Goal: Check status: Check status

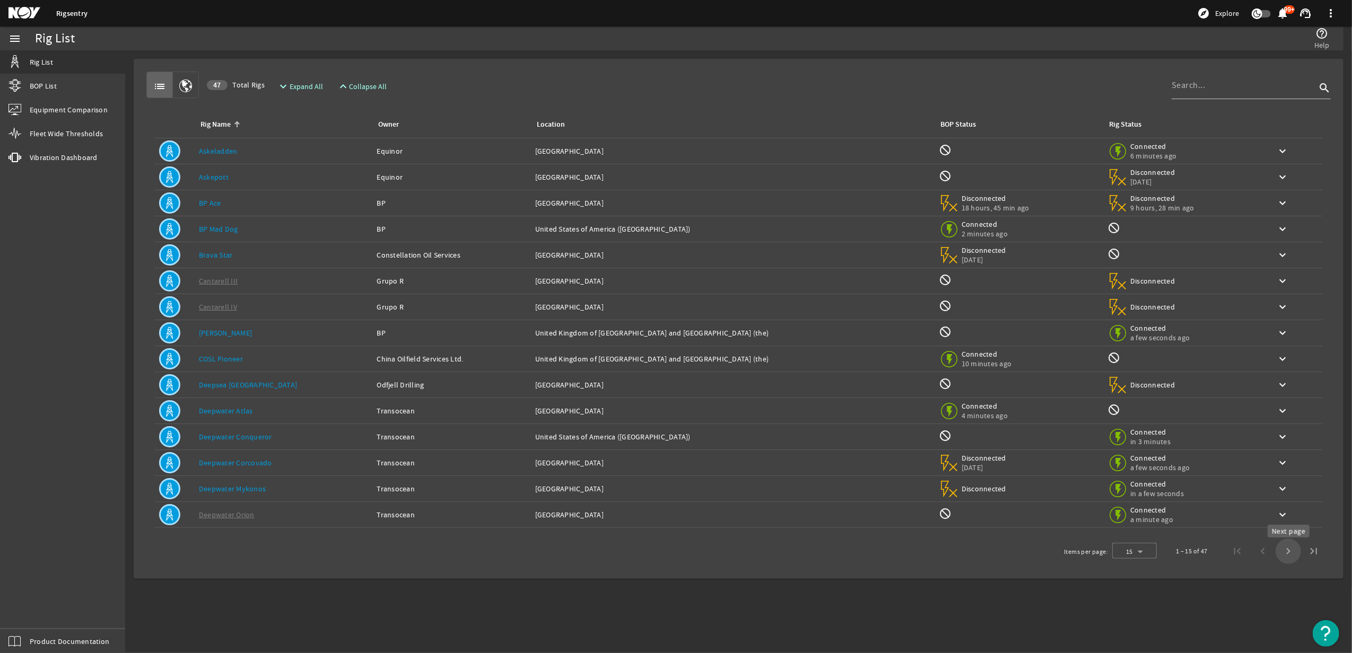
click at [1289, 554] on span "Next page" at bounding box center [1288, 551] width 25 height 25
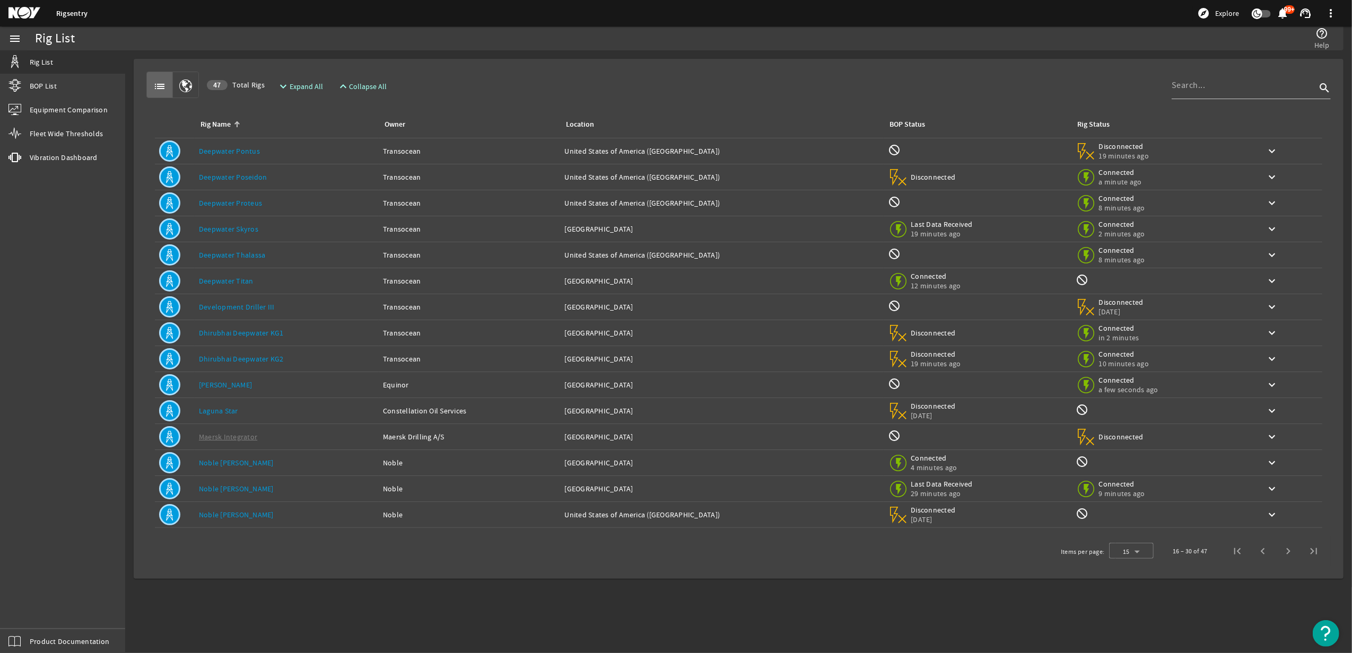
click at [243, 491] on link "Noble [PERSON_NAME]" at bounding box center [236, 489] width 75 height 10
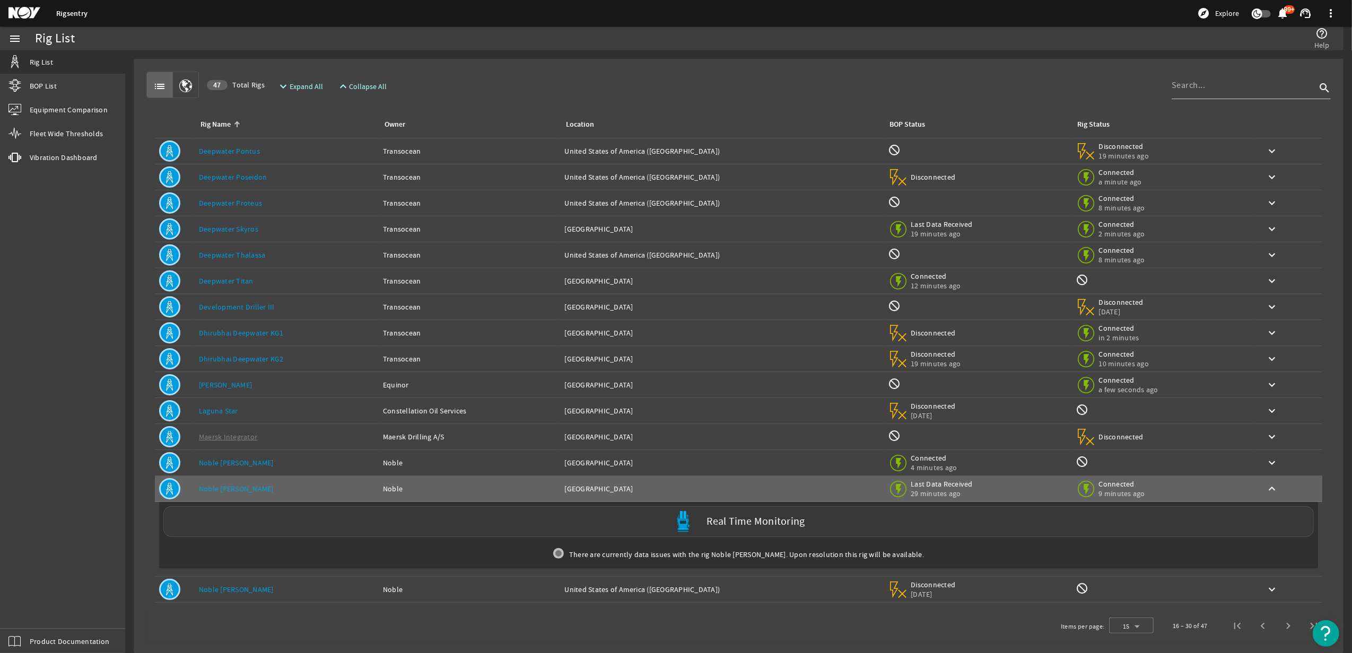
click at [721, 525] on label "Real Time Monitoring" at bounding box center [756, 522] width 98 height 11
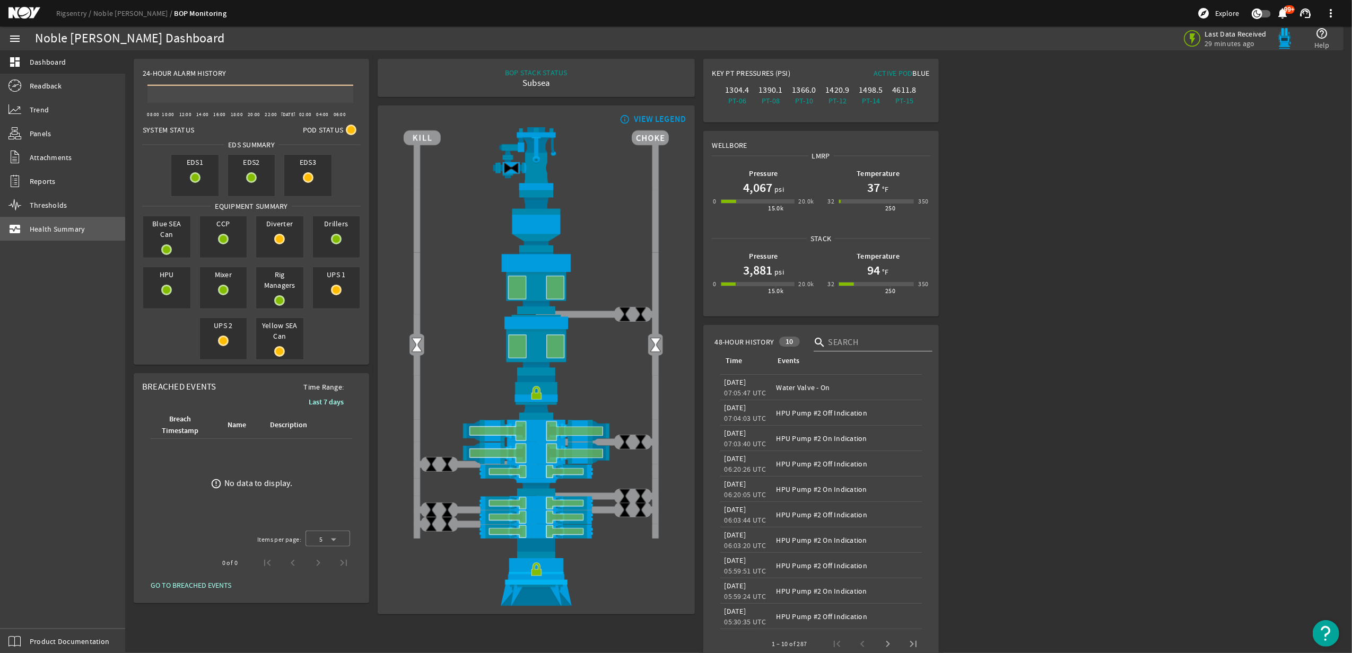
click at [54, 229] on span "Health Summary" at bounding box center [58, 229] width 56 height 11
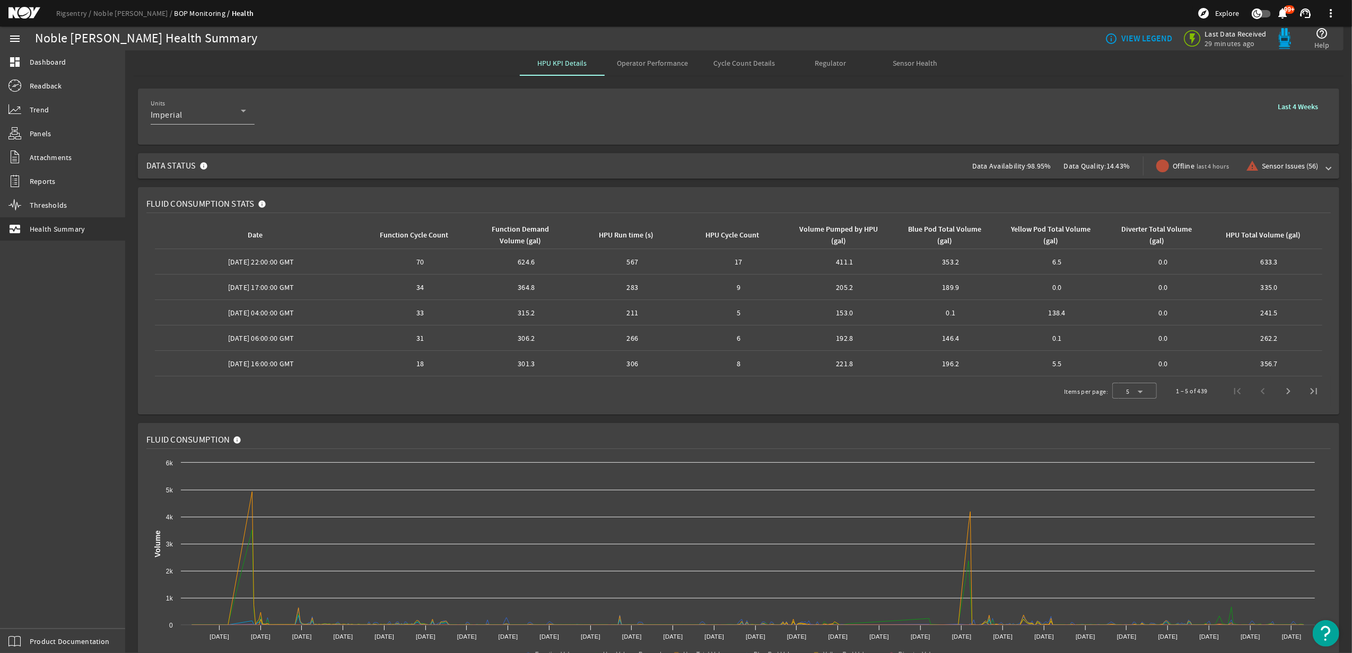
click at [734, 60] on span "Cycle Count Details" at bounding box center [745, 62] width 62 height 7
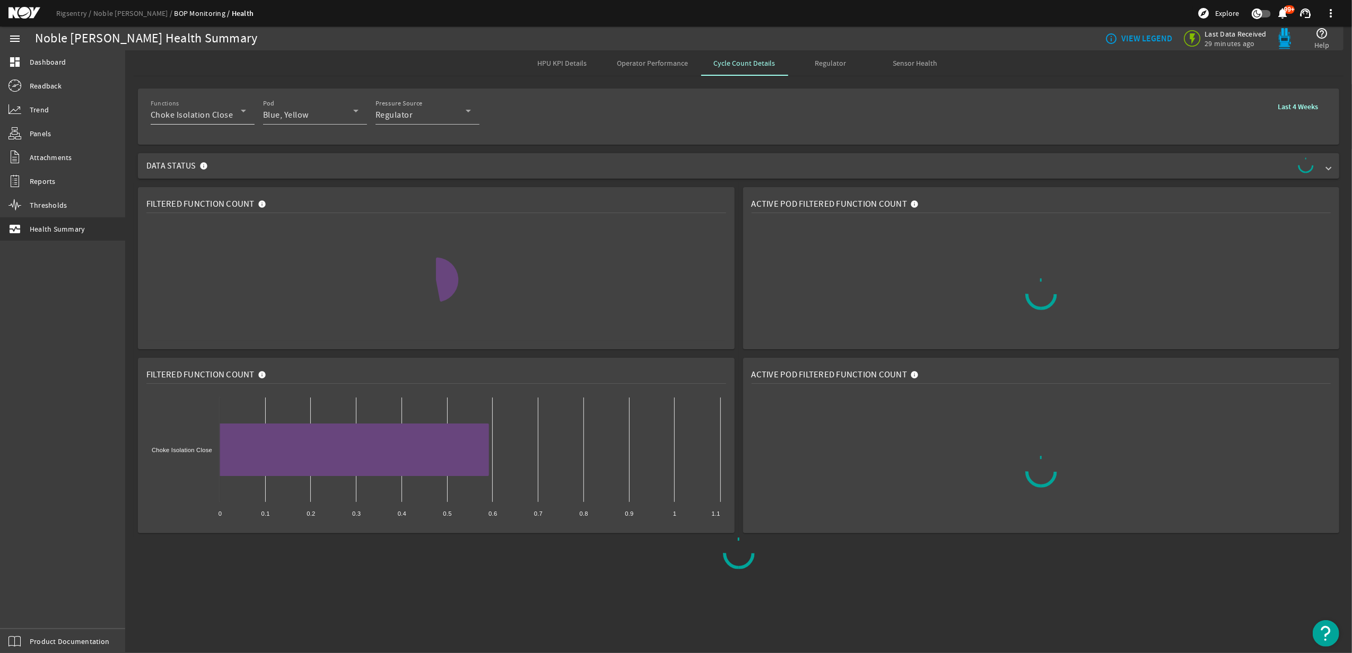
click at [243, 111] on icon at bounding box center [243, 111] width 5 height 3
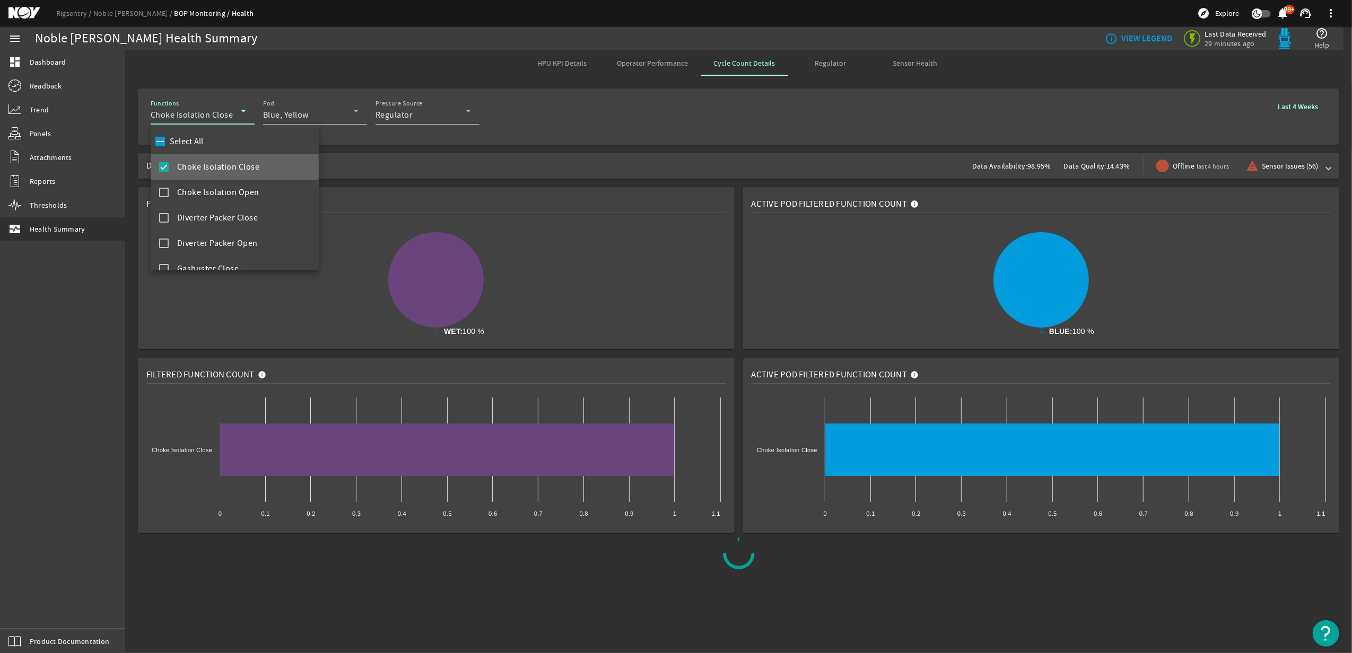
click at [162, 168] on mat-pseudo-checkbox at bounding box center [164, 167] width 10 height 10
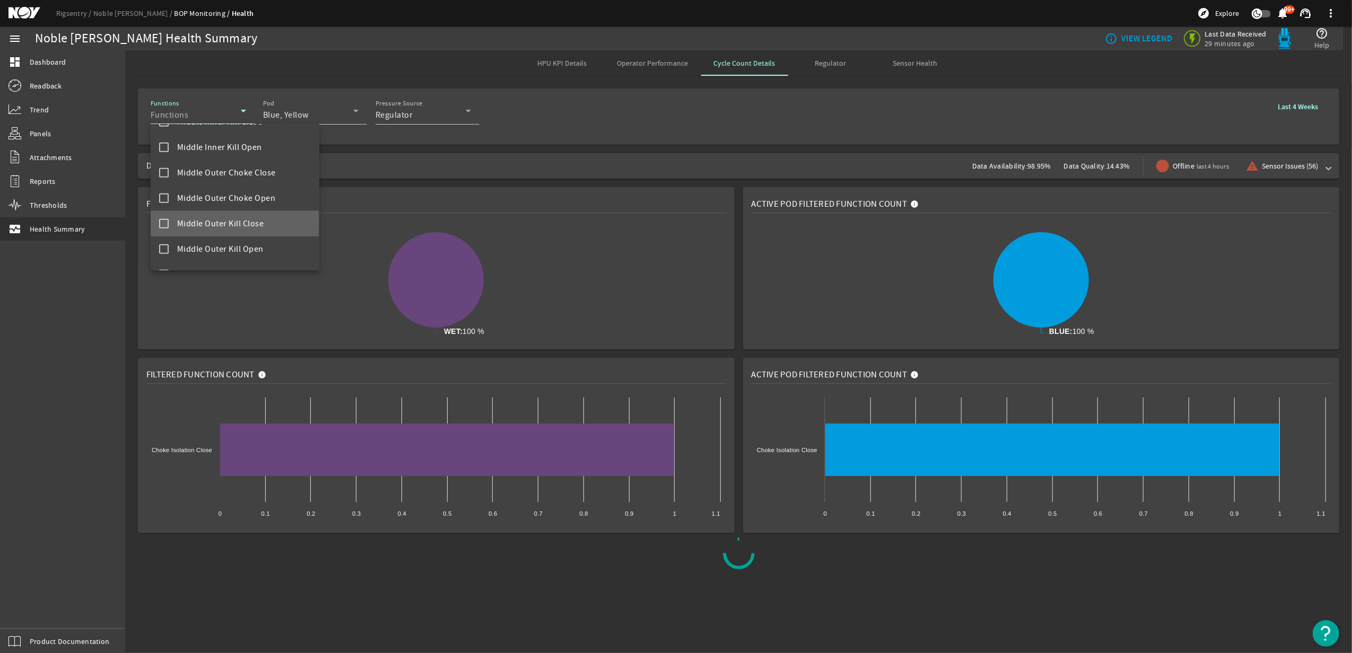
click at [163, 225] on mat-pseudo-checkbox at bounding box center [164, 224] width 10 height 10
click at [167, 247] on mat-pseudo-checkbox at bounding box center [164, 249] width 10 height 10
click at [160, 198] on mat-pseudo-checkbox at bounding box center [164, 199] width 10 height 10
click at [168, 173] on mat-pseudo-checkbox at bounding box center [164, 173] width 10 height 10
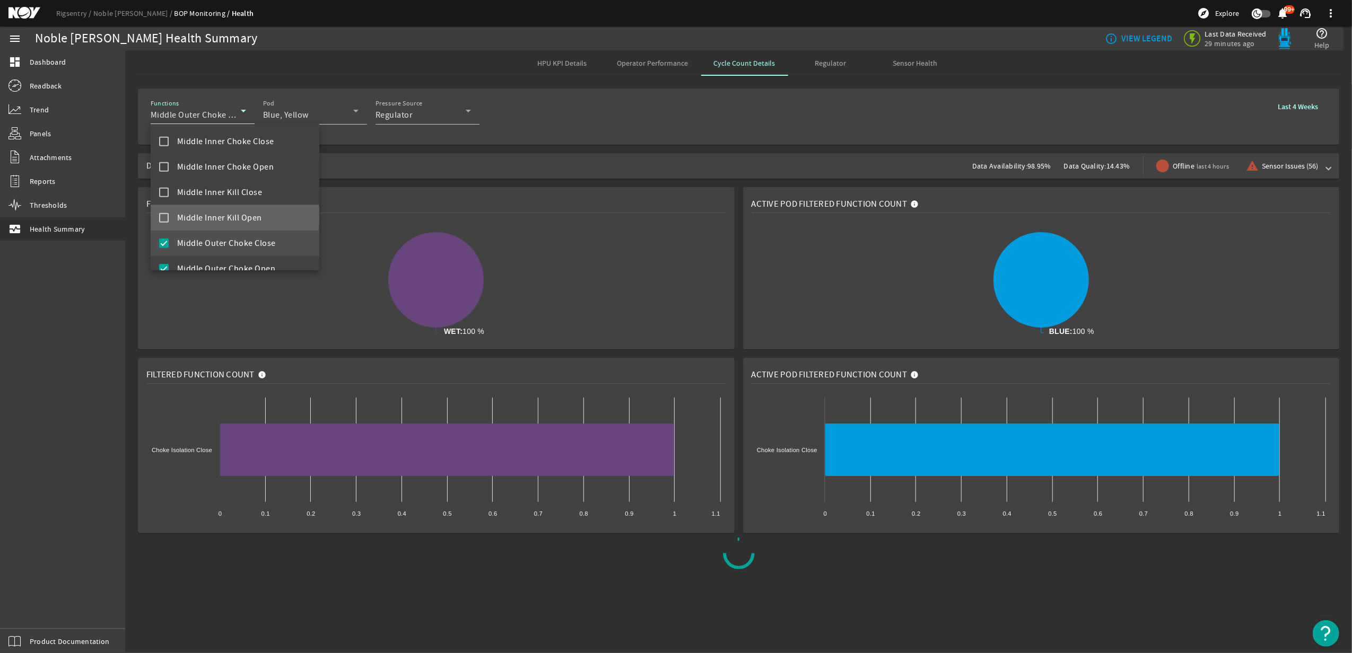
click at [165, 215] on mat-pseudo-checkbox at bounding box center [164, 218] width 10 height 10
click at [161, 194] on mat-pseudo-checkbox at bounding box center [164, 193] width 10 height 10
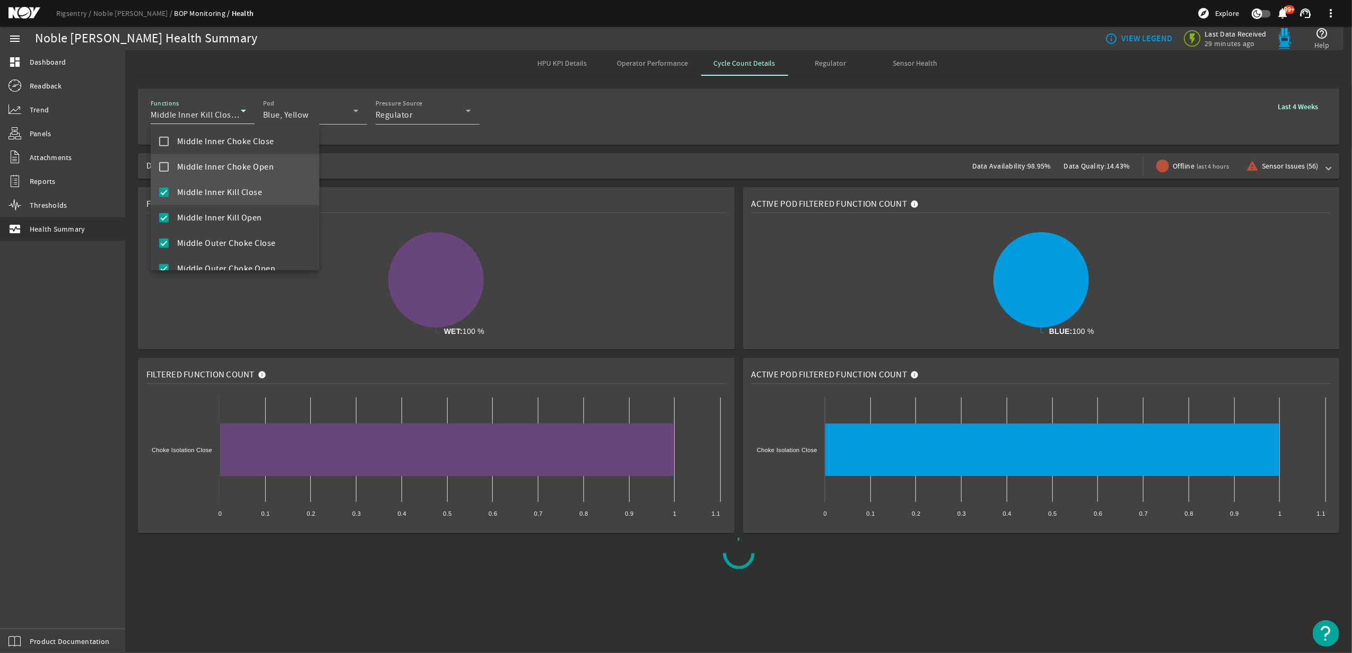
click at [163, 165] on mat-pseudo-checkbox at bounding box center [164, 167] width 10 height 10
click at [161, 142] on mat-pseudo-checkbox at bounding box center [164, 142] width 10 height 10
click at [758, 137] on div at bounding box center [676, 326] width 1352 height 653
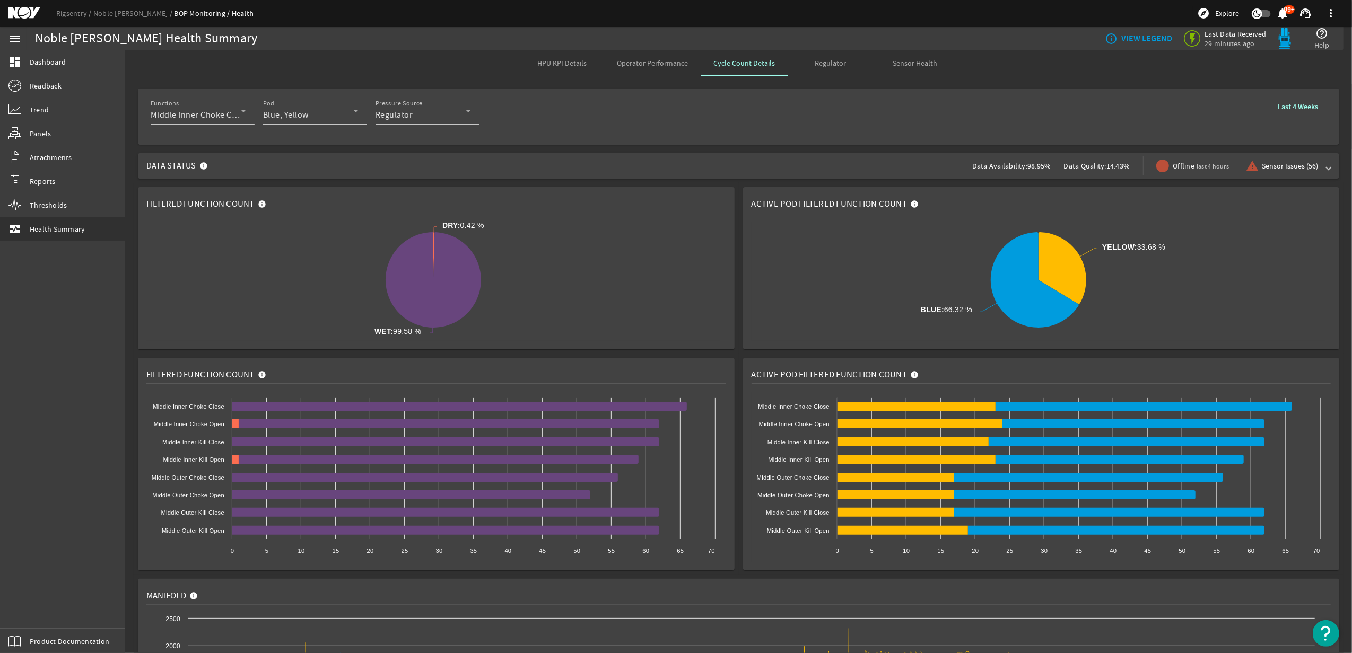
drag, startPoint x: 622, startPoint y: 55, endPoint x: 637, endPoint y: 62, distance: 17.1
click at [622, 55] on span "Operator Performance" at bounding box center [652, 62] width 71 height 25
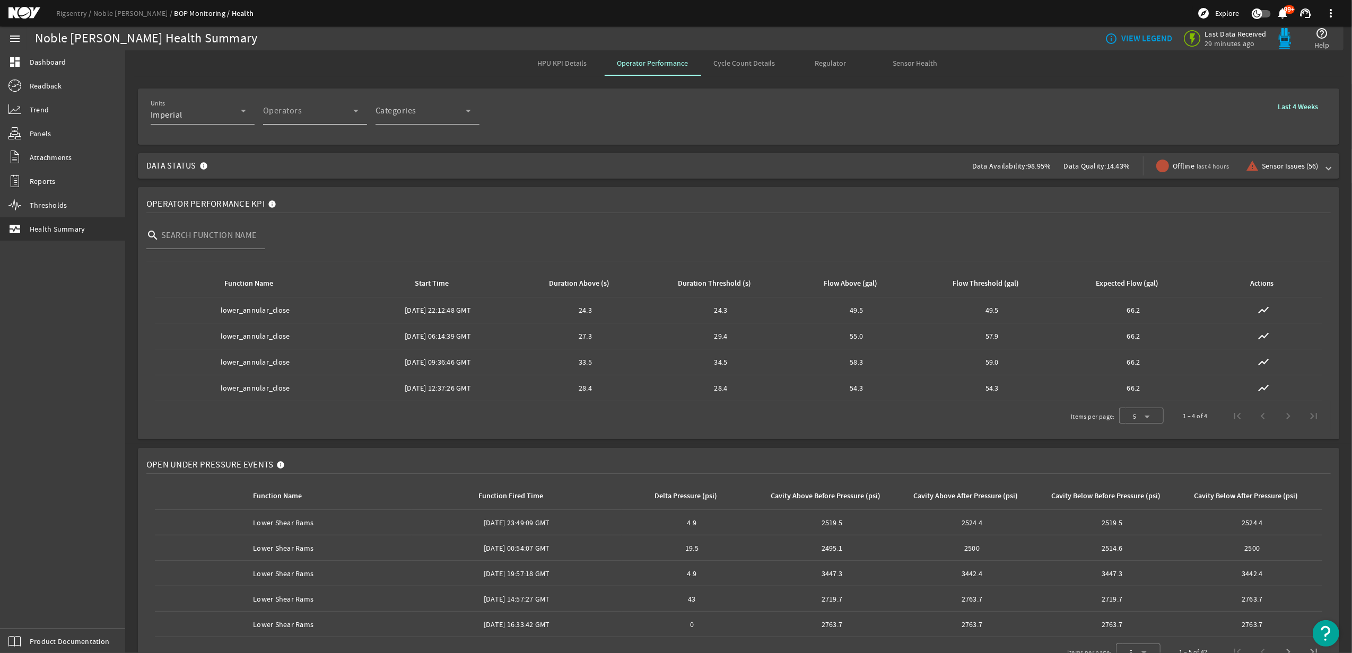
click at [350, 110] on icon at bounding box center [356, 110] width 13 height 13
click at [825, 62] on div at bounding box center [676, 326] width 1352 height 653
click at [825, 62] on span "Regulator" at bounding box center [830, 62] width 31 height 7
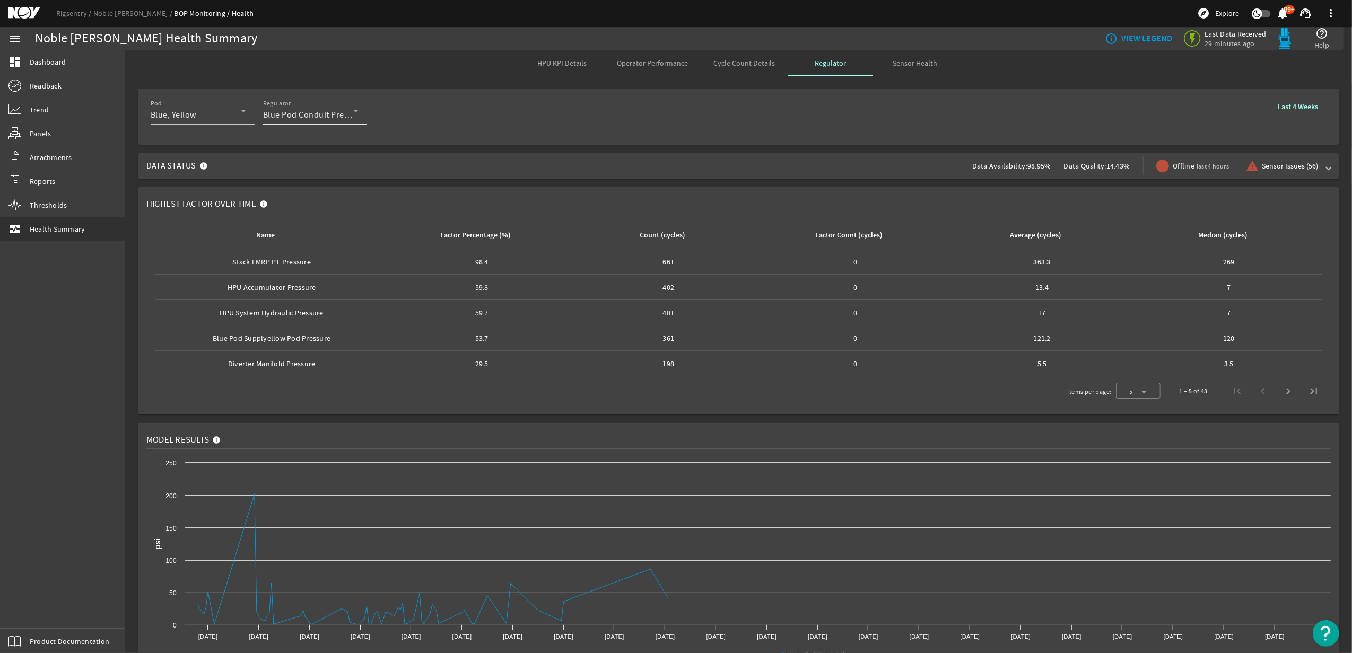
click at [355, 113] on icon at bounding box center [356, 110] width 13 height 13
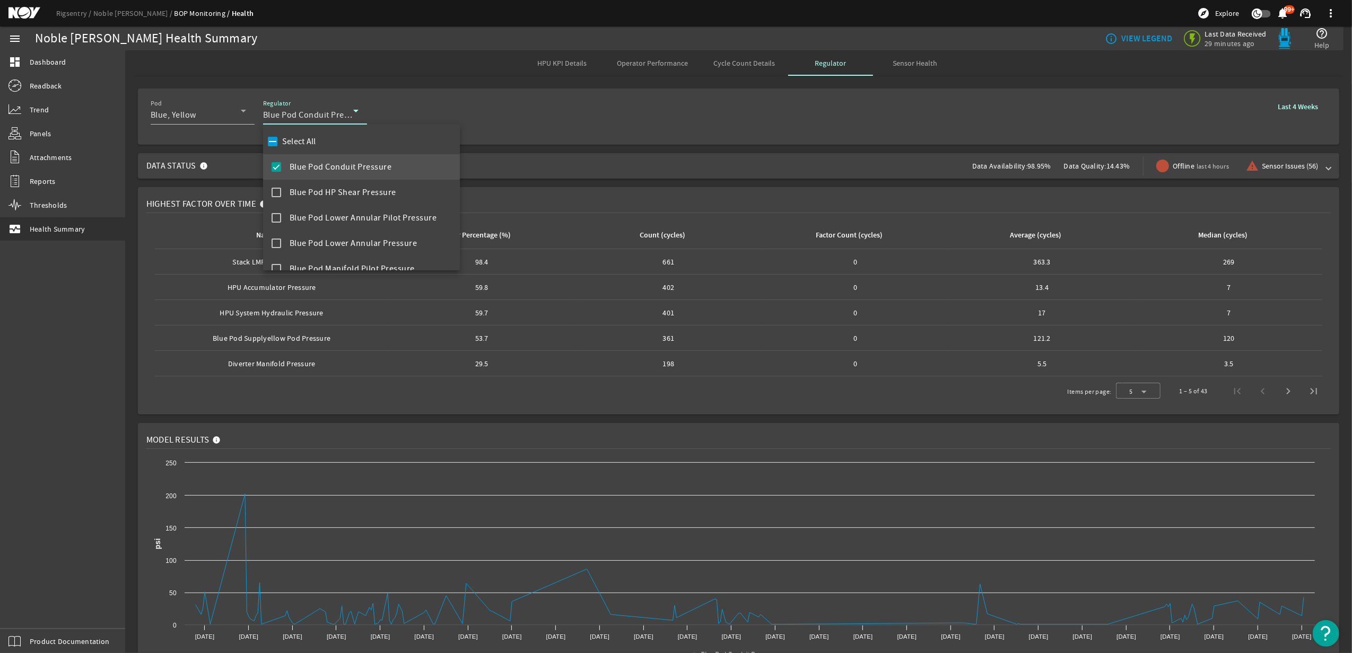
click at [272, 164] on mat-pseudo-checkbox at bounding box center [277, 167] width 10 height 10
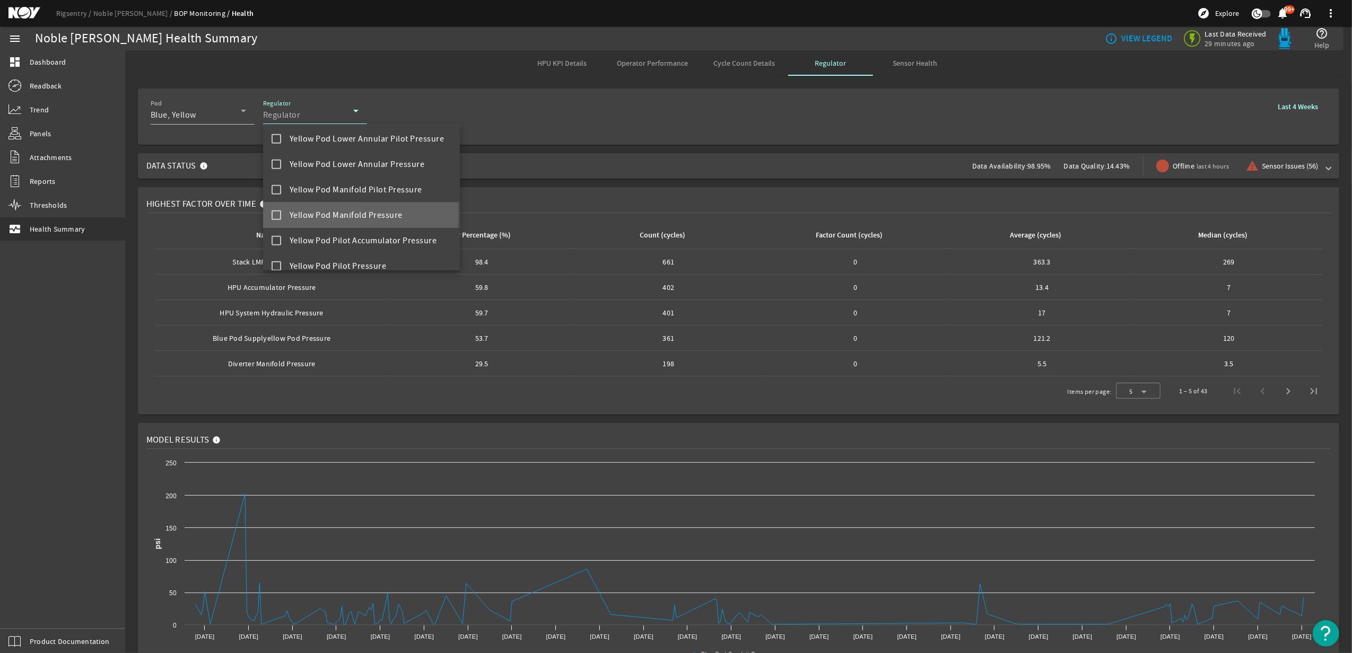
click at [275, 214] on mat-pseudo-checkbox at bounding box center [277, 216] width 10 height 10
click at [276, 191] on mat-pseudo-checkbox at bounding box center [277, 190] width 10 height 10
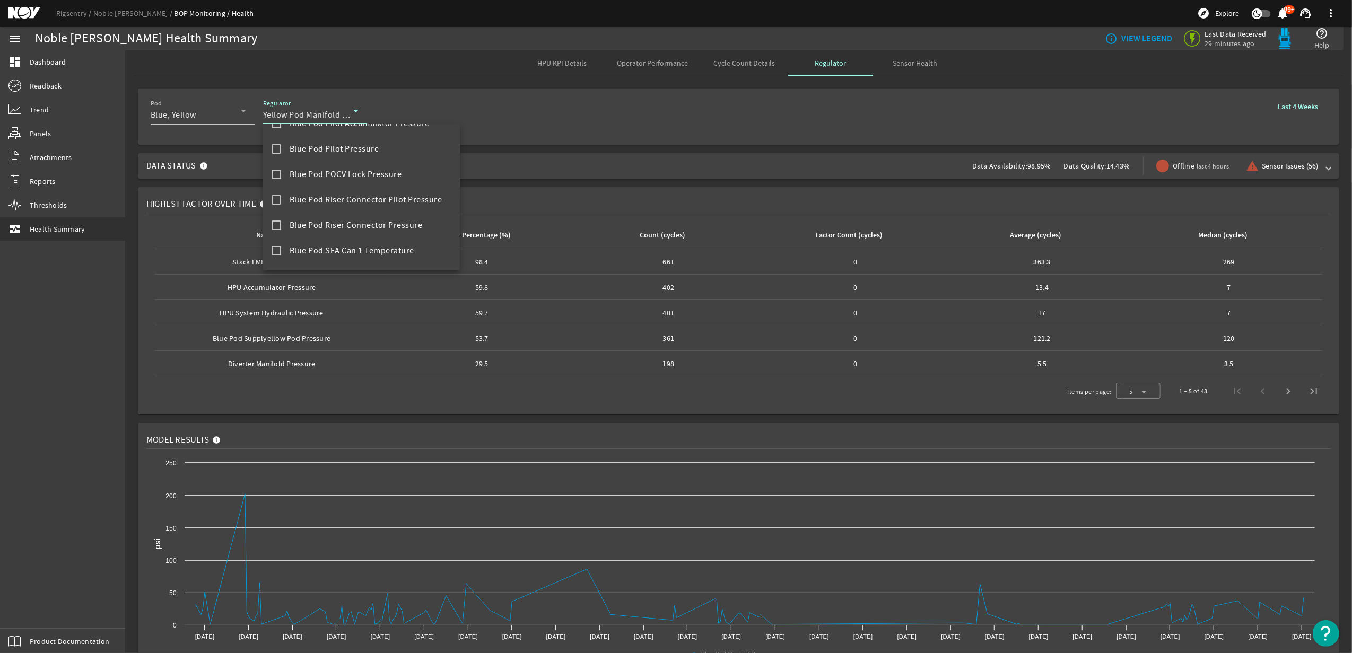
scroll to position [126, 0]
click at [273, 172] on mat-pseudo-checkbox at bounding box center [277, 169] width 10 height 10
click at [272, 144] on mat-pseudo-checkbox at bounding box center [277, 143] width 10 height 10
click at [610, 130] on div at bounding box center [676, 326] width 1352 height 653
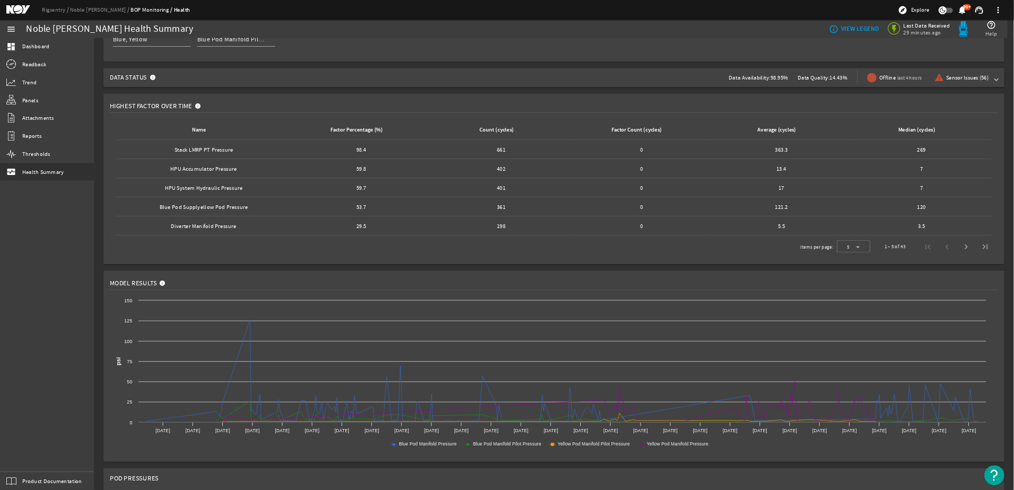
scroll to position [0, 0]
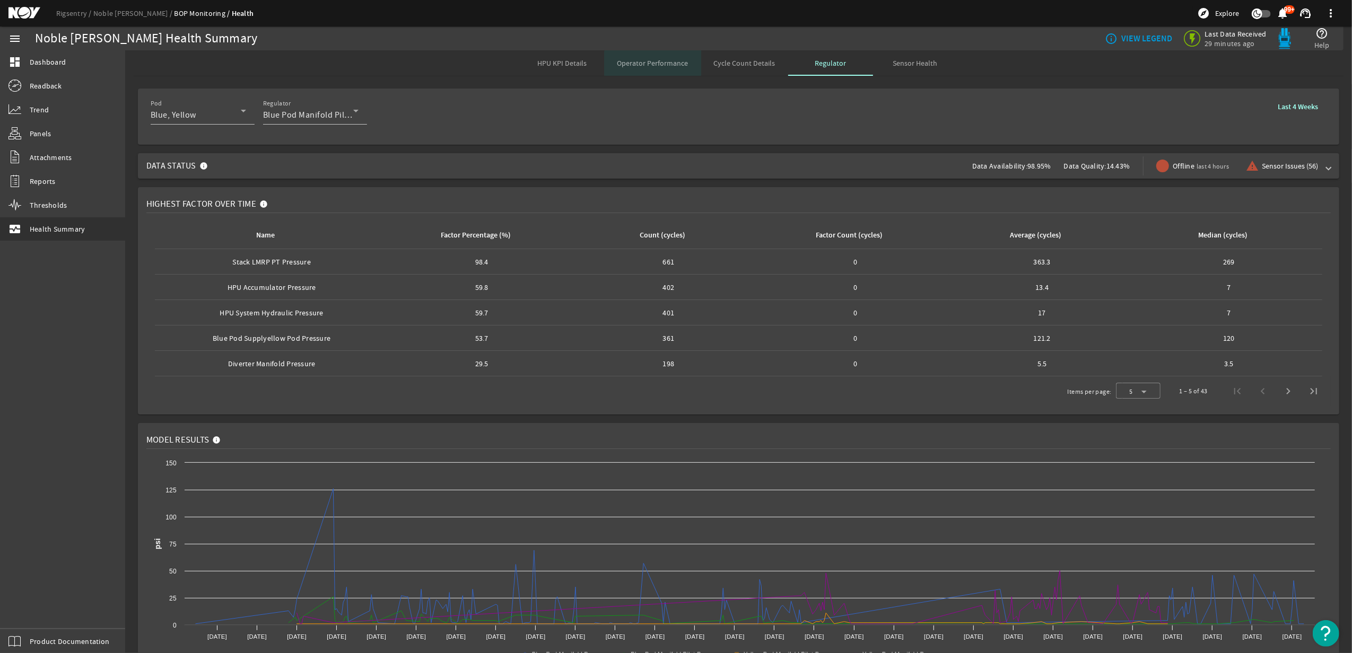
click at [650, 66] on span "Operator Performance" at bounding box center [652, 62] width 71 height 7
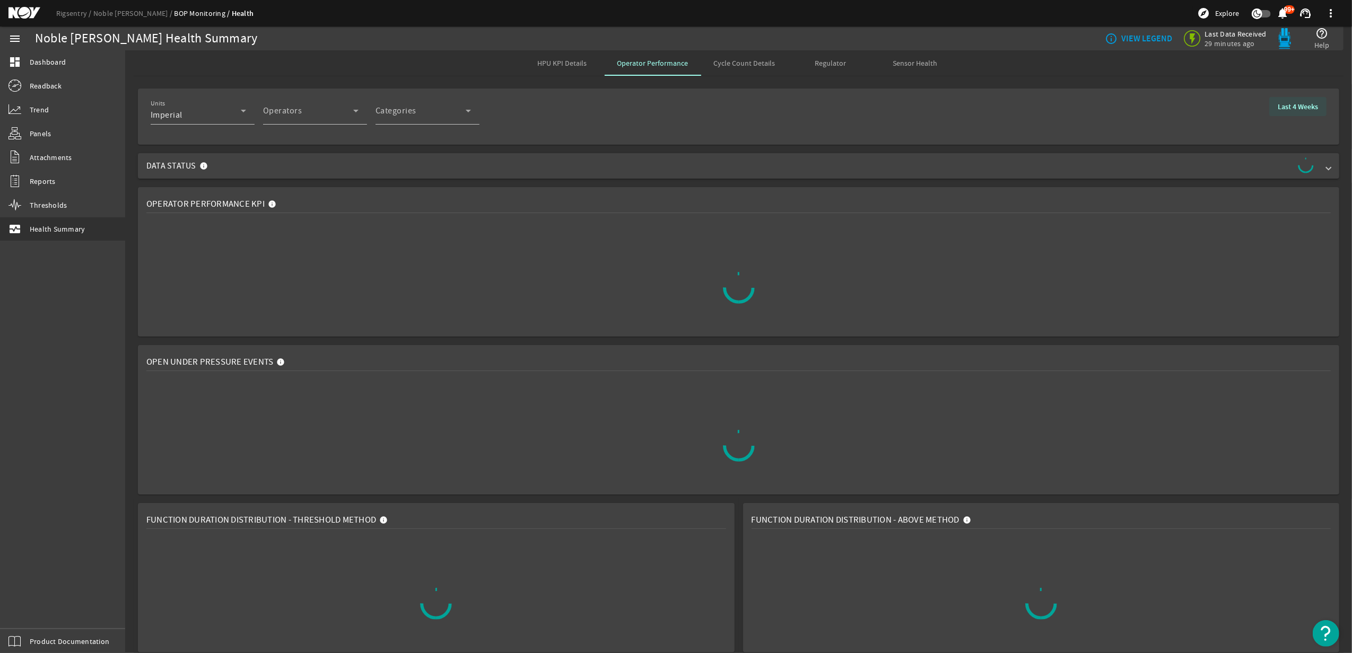
click at [1297, 107] on b "Last 4 Weeks" at bounding box center [1298, 107] width 40 height 10
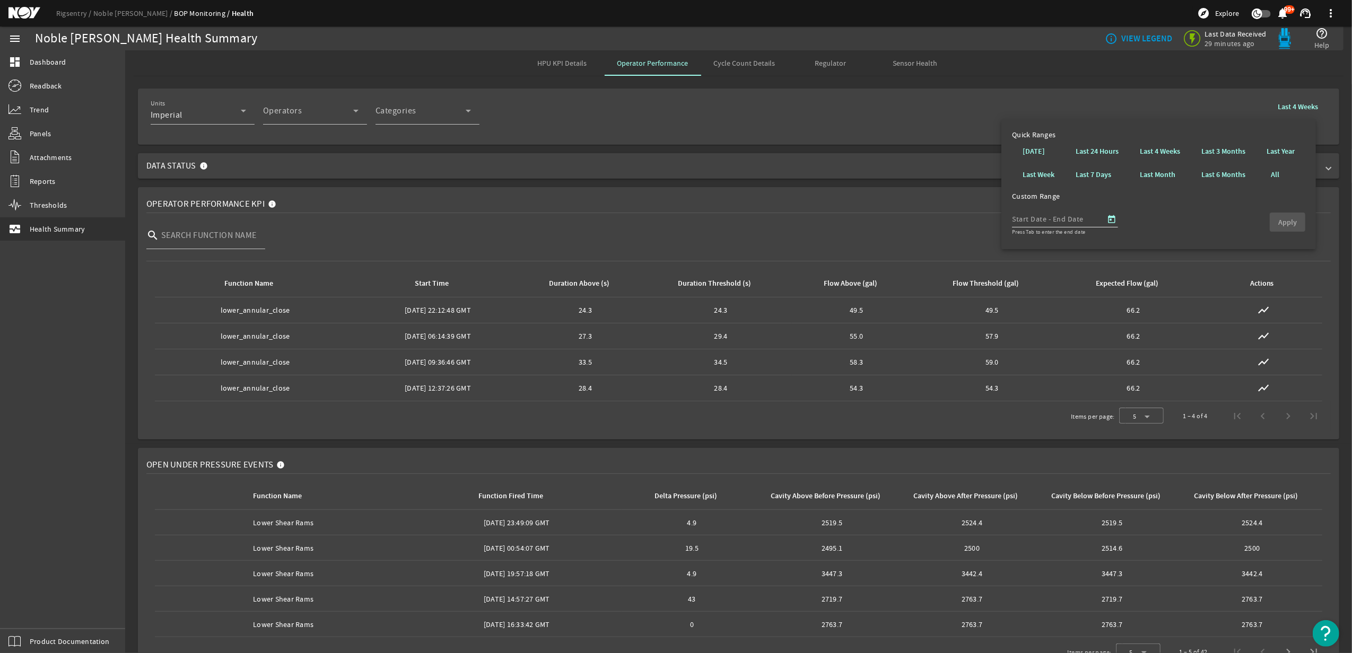
click at [1065, 221] on input "text" at bounding box center [1076, 219] width 43 height 13
click at [1112, 220] on span "Open calendar" at bounding box center [1111, 219] width 25 height 25
click at [1056, 249] on icon "Choose month and year" at bounding box center [1053, 250] width 5 height 3
click at [1111, 389] on span "2024" at bounding box center [1108, 388] width 33 height 19
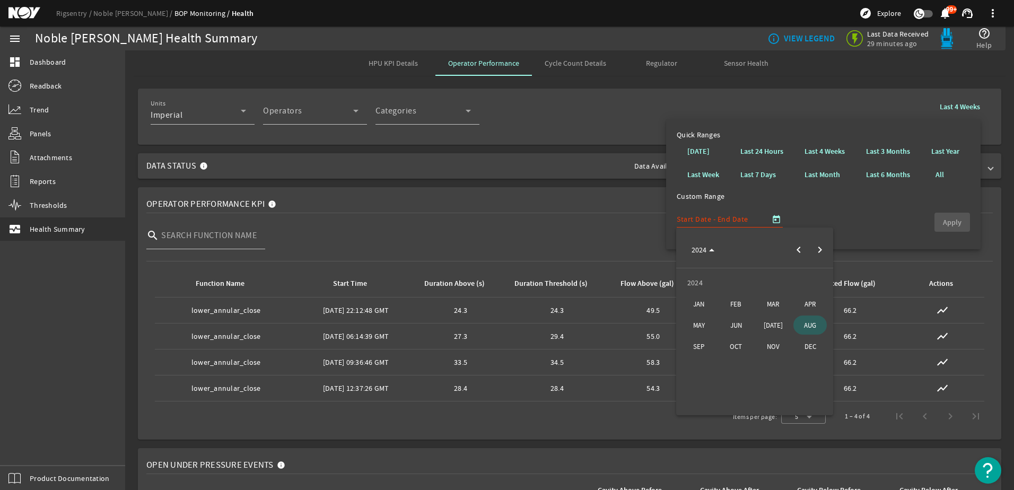
drag, startPoint x: 1320, startPoint y: 1, endPoint x: 703, endPoint y: 390, distance: 729.1
click at [703, 390] on mat-calendar "2024 2024 [DATE] FEB MAR APR MAY JUN [DATE] AUG SEP OCT NOV DEC" at bounding box center [754, 322] width 157 height 188
click at [772, 346] on span "NOV" at bounding box center [772, 346] width 33 height 19
click at [820, 296] on span "2" at bounding box center [818, 294] width 19 height 19
type input "[DATE]"
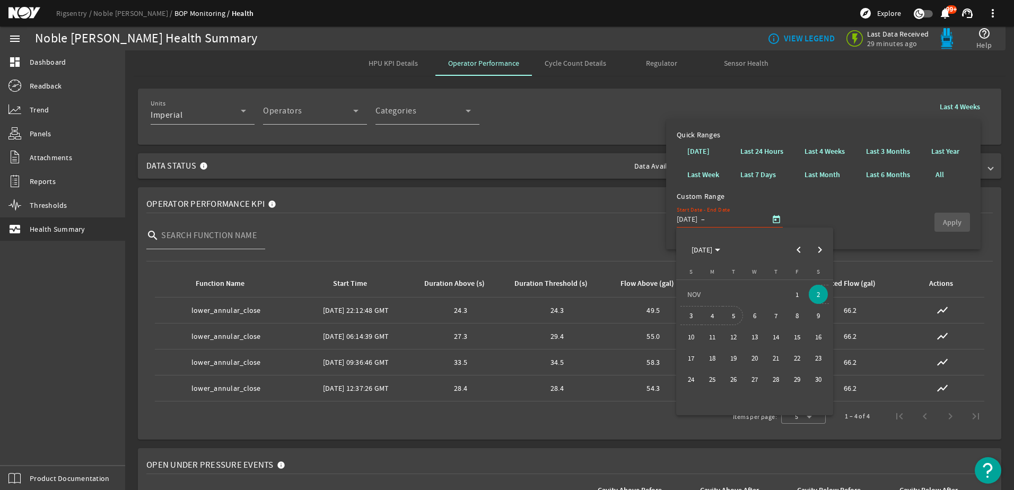
click at [731, 319] on span "5" at bounding box center [733, 315] width 19 height 19
type input "11/5/2024"
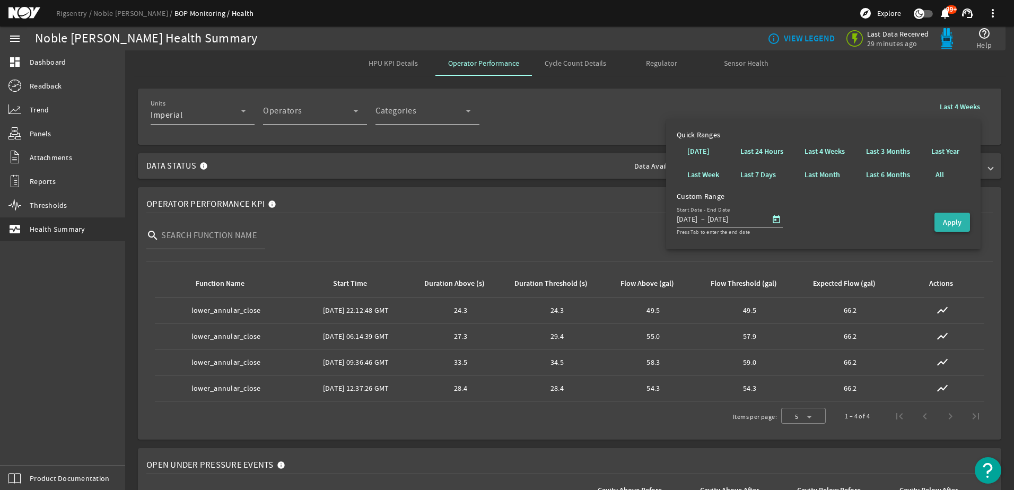
click at [954, 224] on b "Apply" at bounding box center [952, 222] width 19 height 10
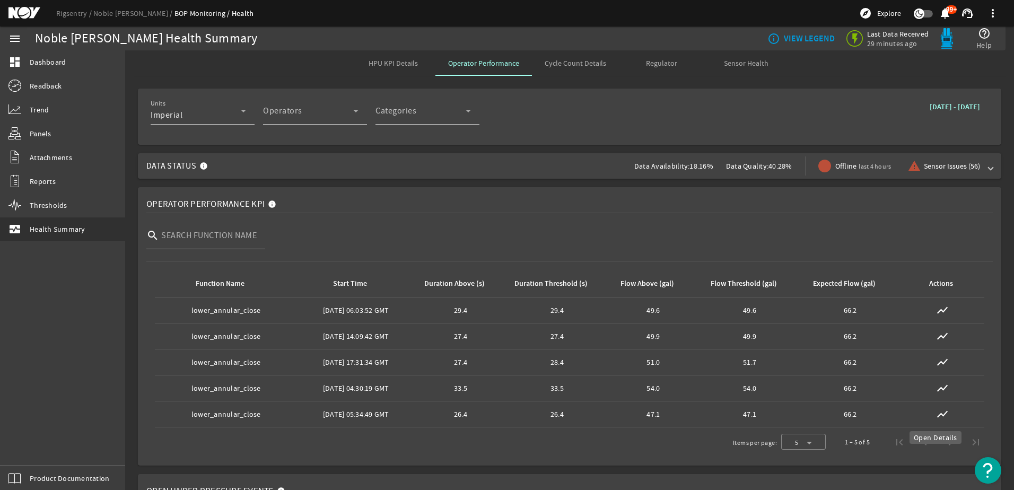
click at [936, 411] on mat-icon "show_chart" at bounding box center [942, 414] width 13 height 13
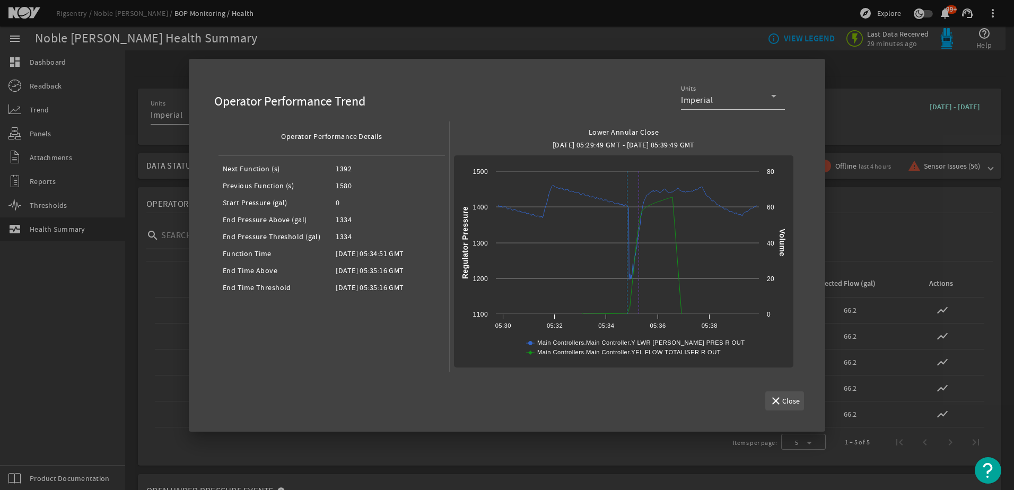
click at [788, 404] on span "Close" at bounding box center [791, 401] width 18 height 11
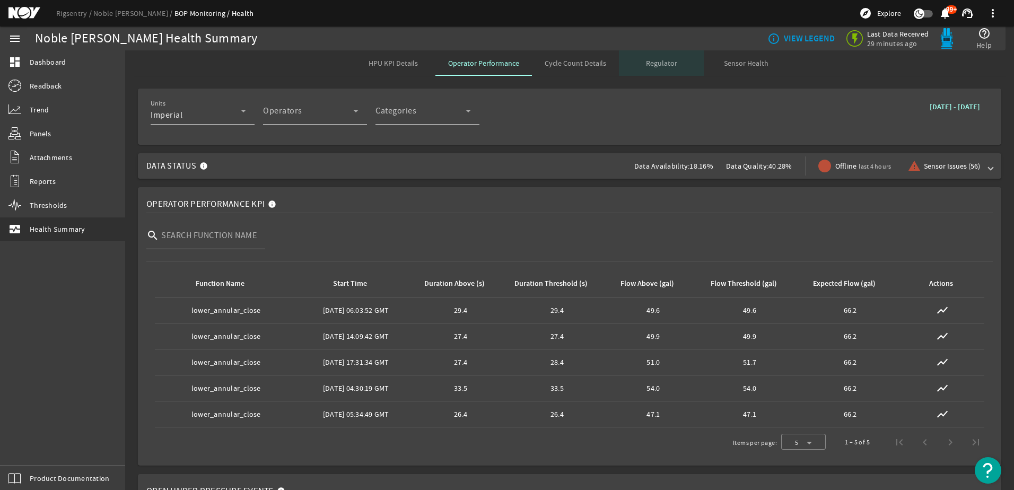
click at [660, 64] on span "Regulator" at bounding box center [661, 62] width 31 height 7
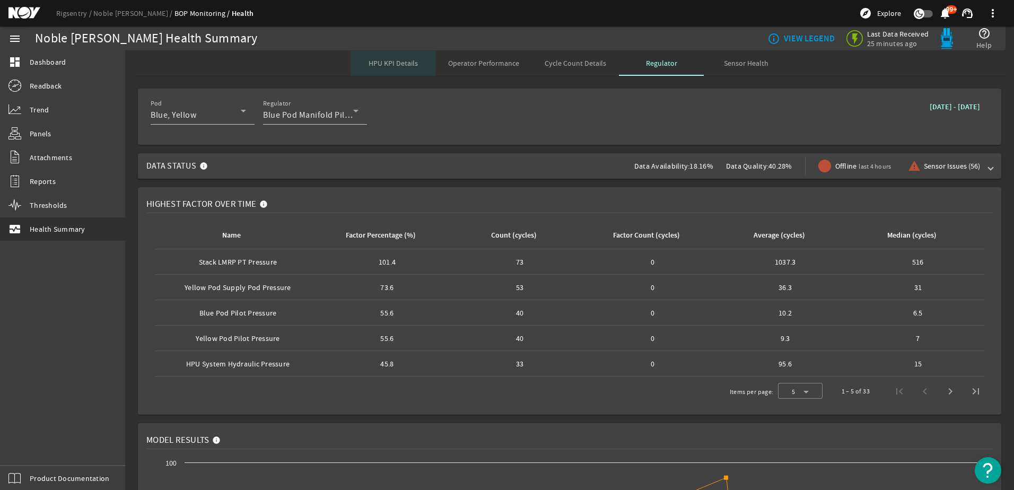
click at [394, 68] on span "HPU KPI Details" at bounding box center [393, 62] width 49 height 25
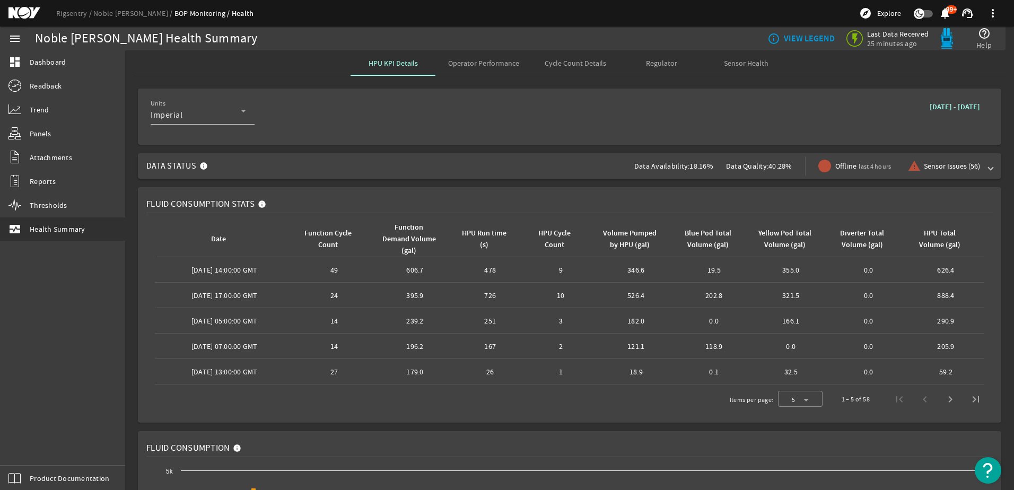
click at [736, 64] on span "Sensor Health" at bounding box center [746, 62] width 45 height 7
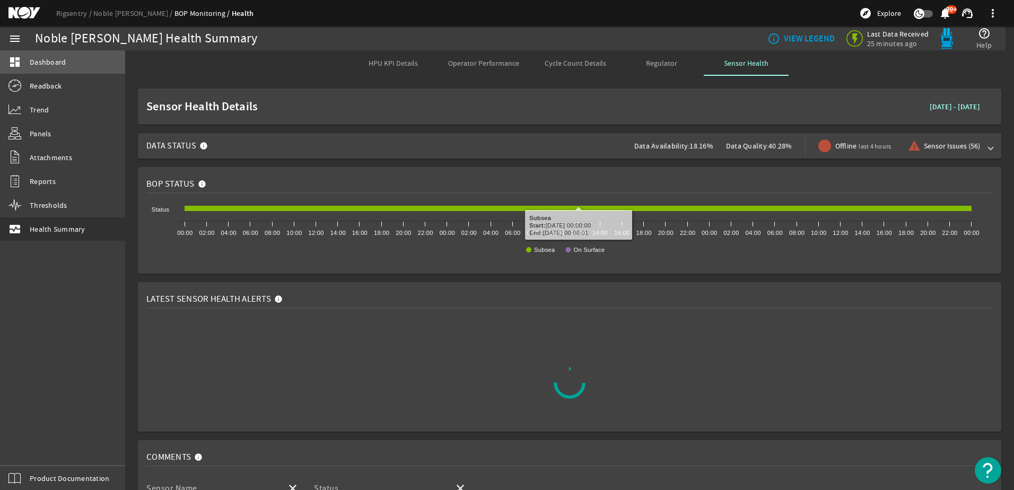
click at [50, 69] on link "dashboard Dashboard" at bounding box center [62, 61] width 125 height 23
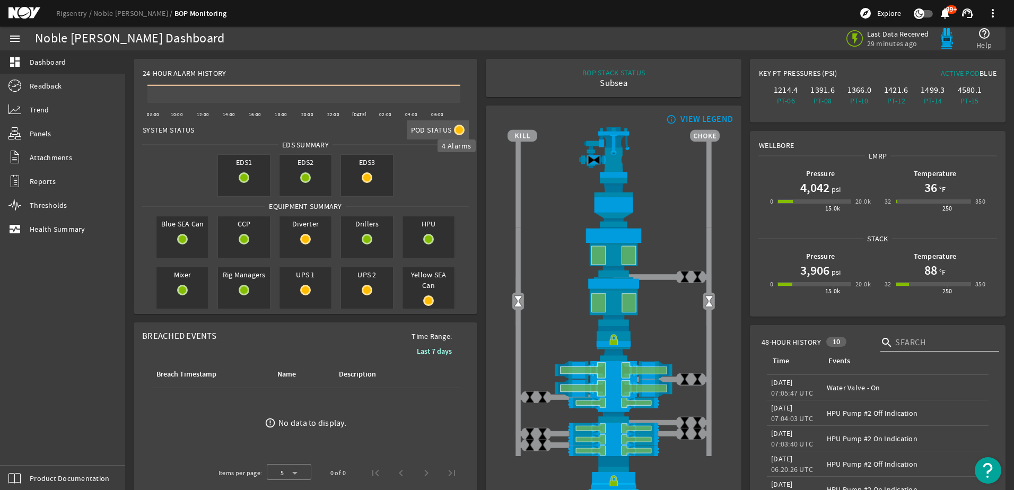
click at [456, 132] on mat-icon at bounding box center [459, 130] width 11 height 11
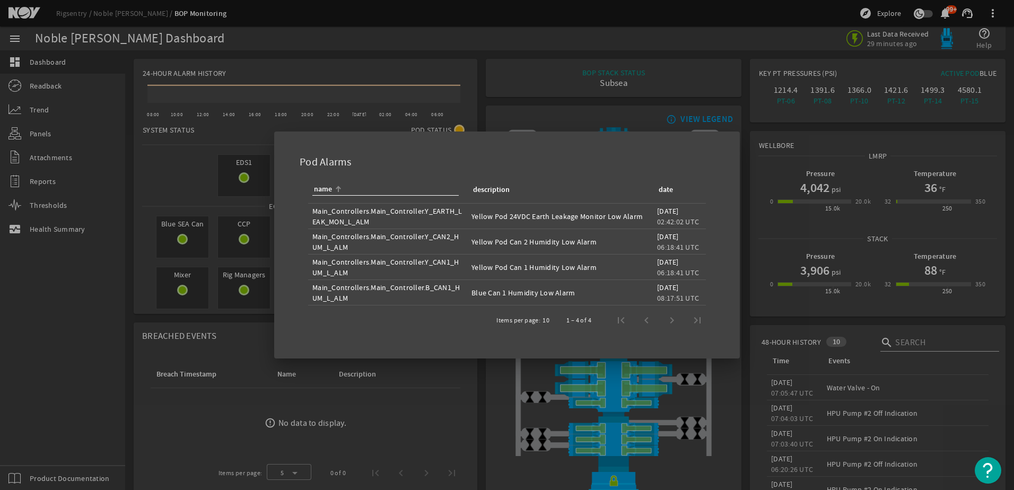
click at [181, 164] on div at bounding box center [507, 245] width 1014 height 490
